Goal: Find contact information: Find contact information

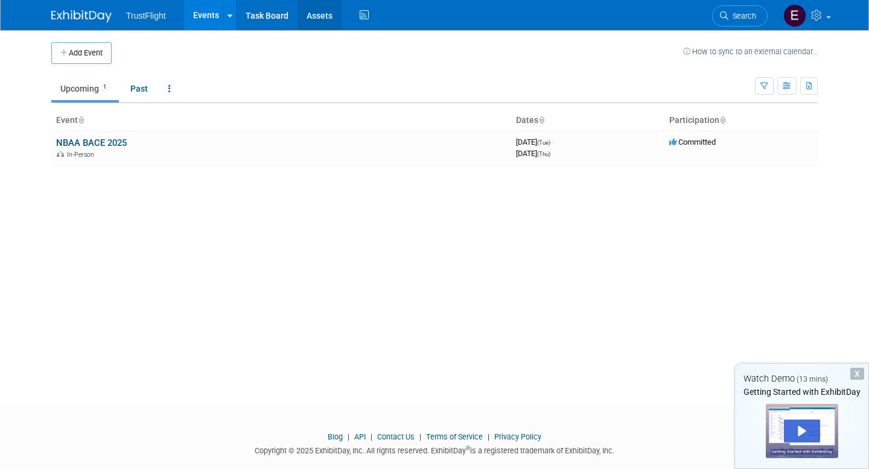
click at [321, 16] on link "Assets" at bounding box center [319, 15] width 44 height 30
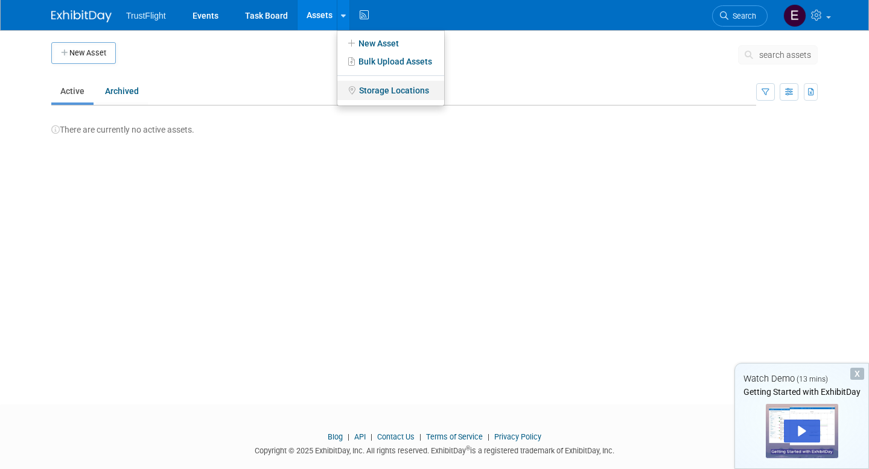
click at [377, 89] on link "Storage Locations" at bounding box center [390, 90] width 107 height 19
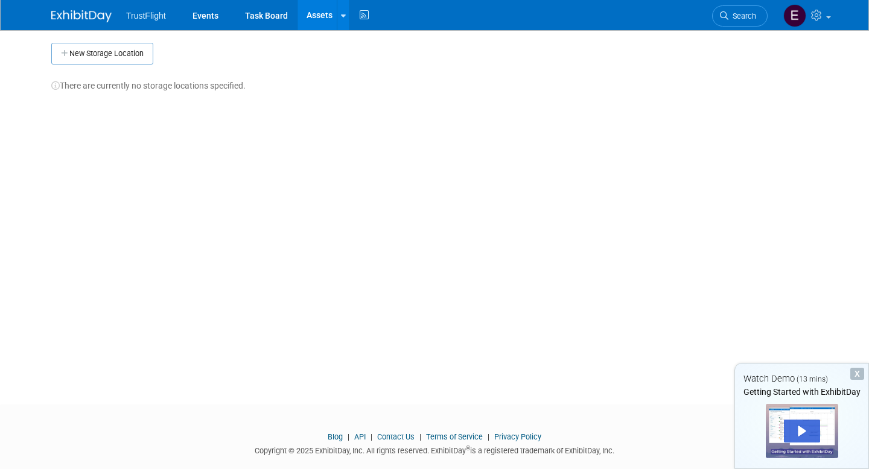
scroll to position [20, 0]
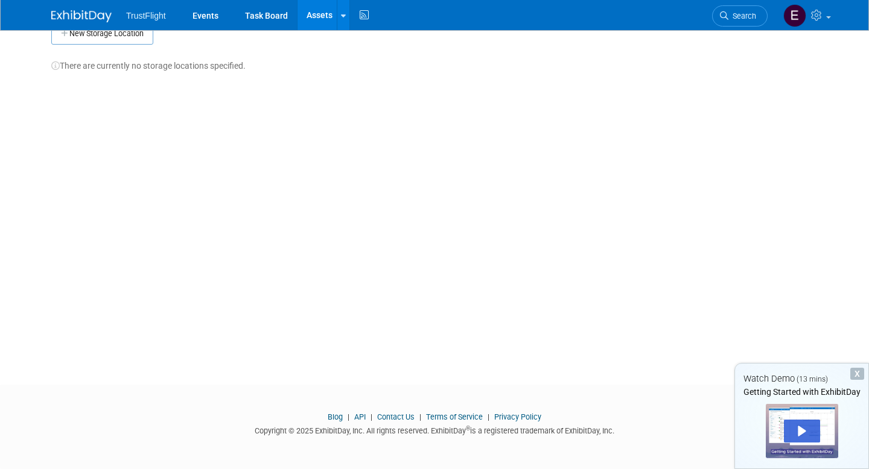
click at [401, 414] on link "Contact Us" at bounding box center [395, 417] width 37 height 9
